Goal: Transaction & Acquisition: Purchase product/service

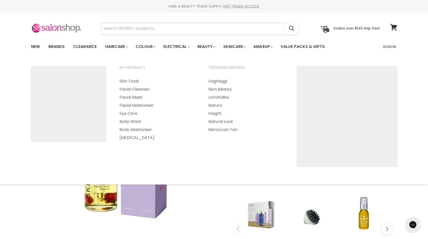
click at [223, 29] on input "Search" at bounding box center [193, 29] width 184 height 12
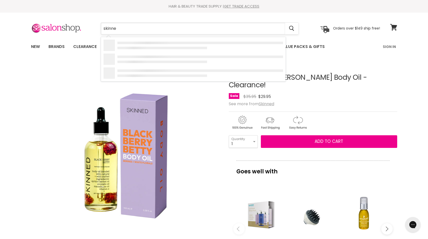
type input "skinned"
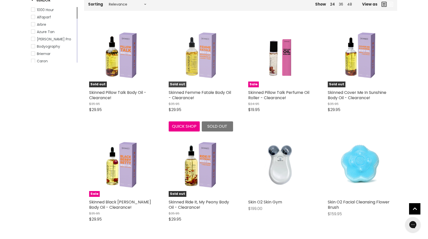
scroll to position [92, 0]
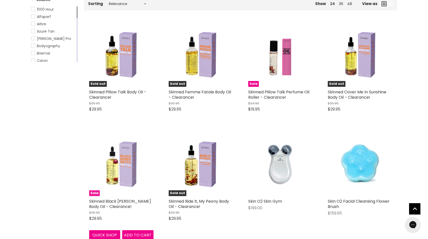
click at [124, 166] on img "Main content" at bounding box center [121, 164] width 48 height 64
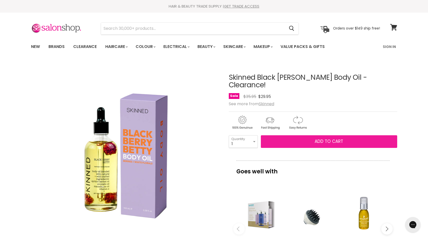
click at [340, 137] on button "Add to cart" at bounding box center [329, 141] width 136 height 13
click at [311, 135] on button "Add to cart" at bounding box center [329, 141] width 136 height 13
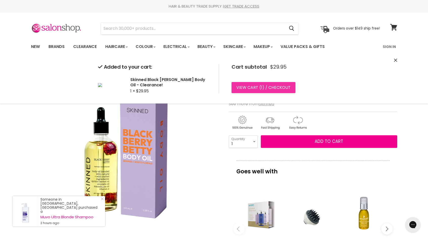
click at [264, 86] on link "View cart ( 1 ) / Checkout" at bounding box center [264, 87] width 64 height 11
